Goal: Check status: Check status

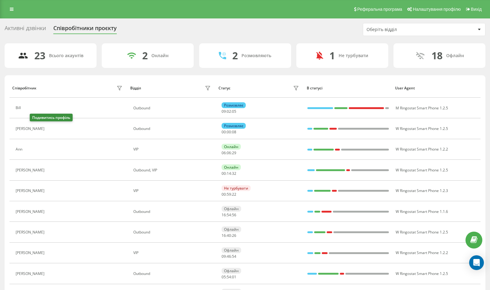
click at [49, 130] on icon at bounding box center [51, 128] width 5 height 5
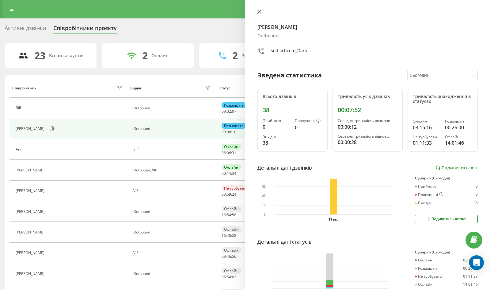
click at [260, 11] on icon at bounding box center [259, 12] width 4 height 4
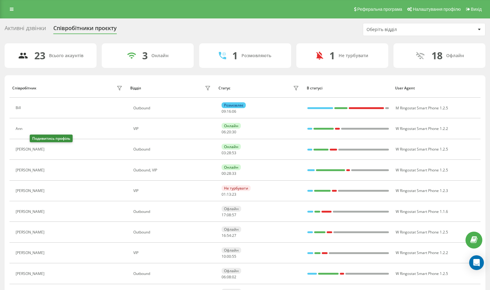
click at [48, 150] on button at bounding box center [51, 150] width 7 height 9
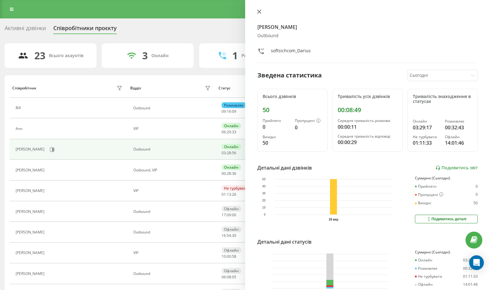
click at [259, 13] on icon at bounding box center [259, 12] width 4 height 4
